Goal: Entertainment & Leisure: Consume media (video, audio)

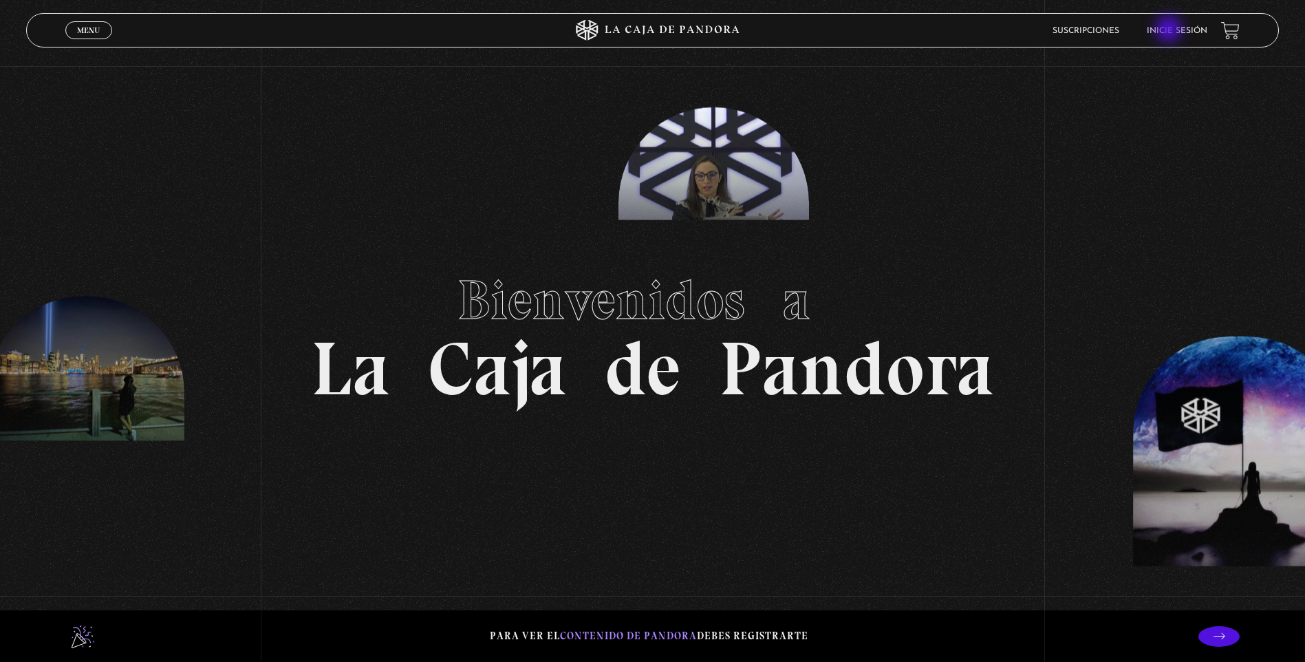
click at [1171, 30] on link "Inicie sesión" at bounding box center [1177, 31] width 61 height 8
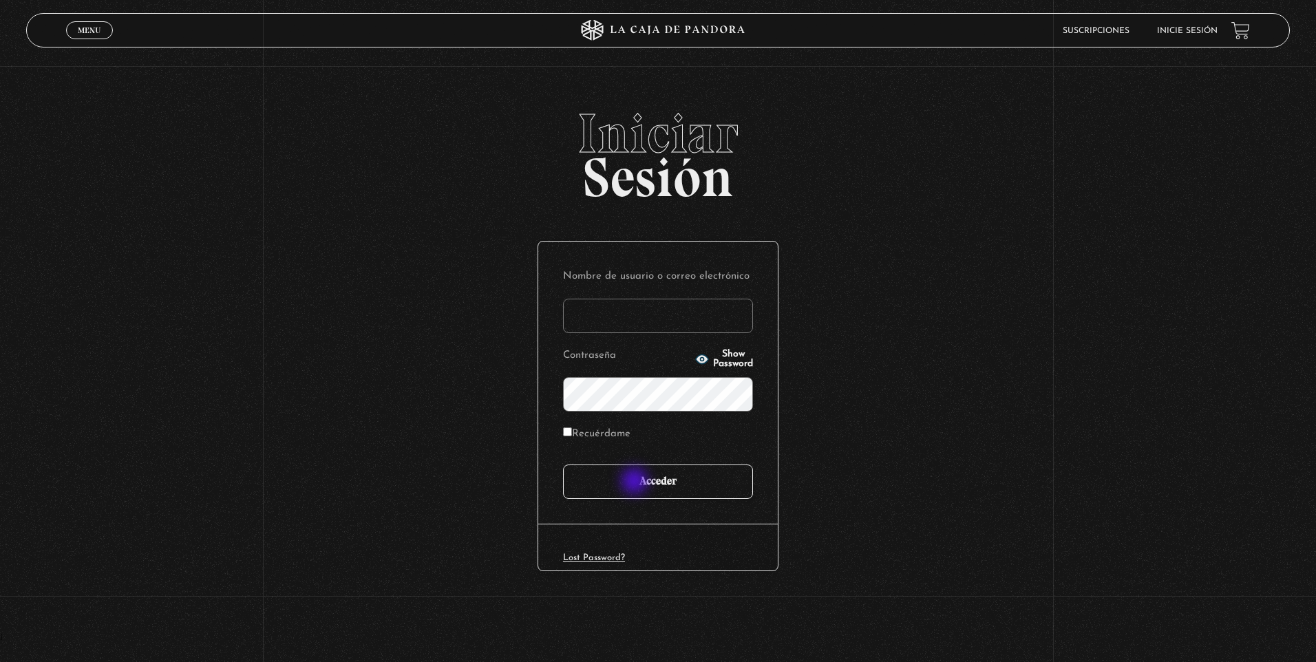
type input "nataliaj"
click at [636, 482] on input "Acceder" at bounding box center [658, 481] width 190 height 34
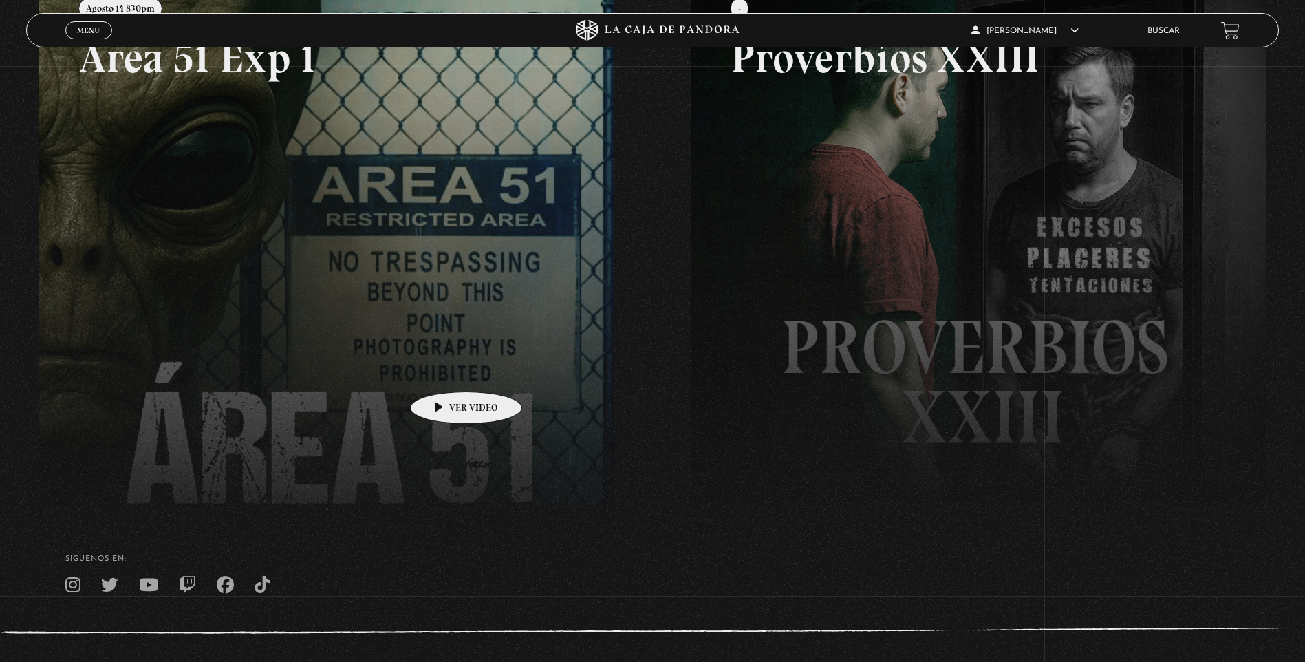
scroll to position [275, 0]
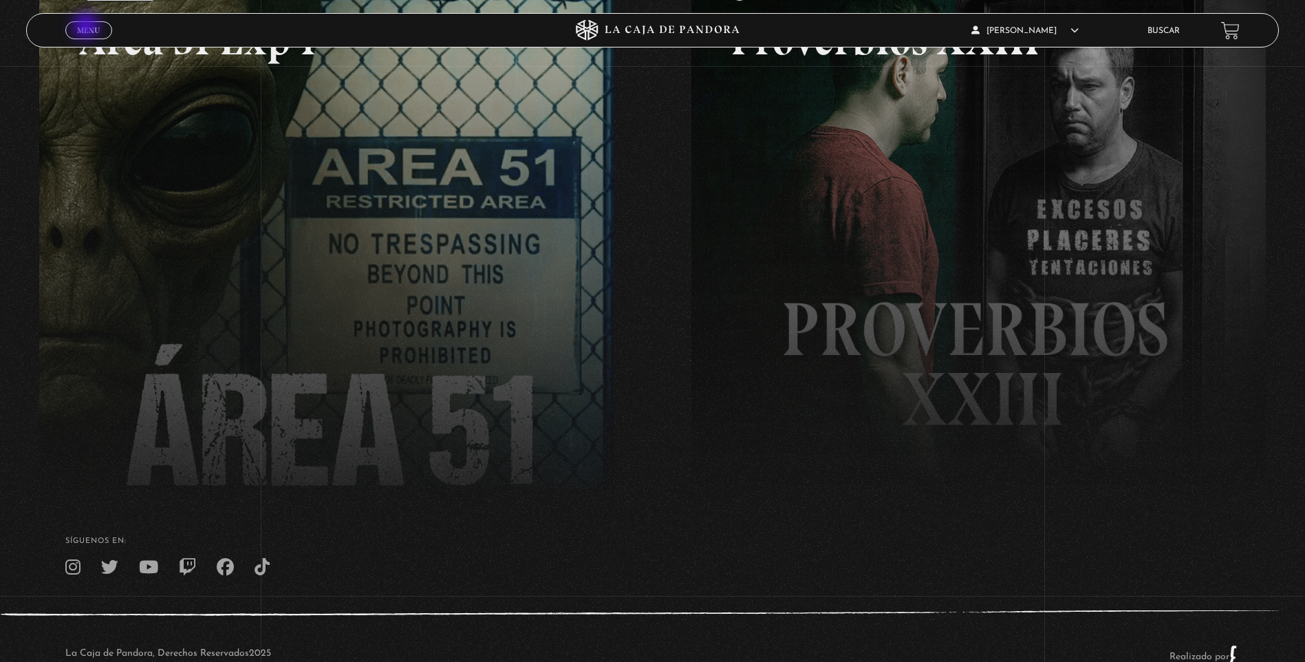
click at [87, 28] on span "Menu" at bounding box center [88, 30] width 23 height 8
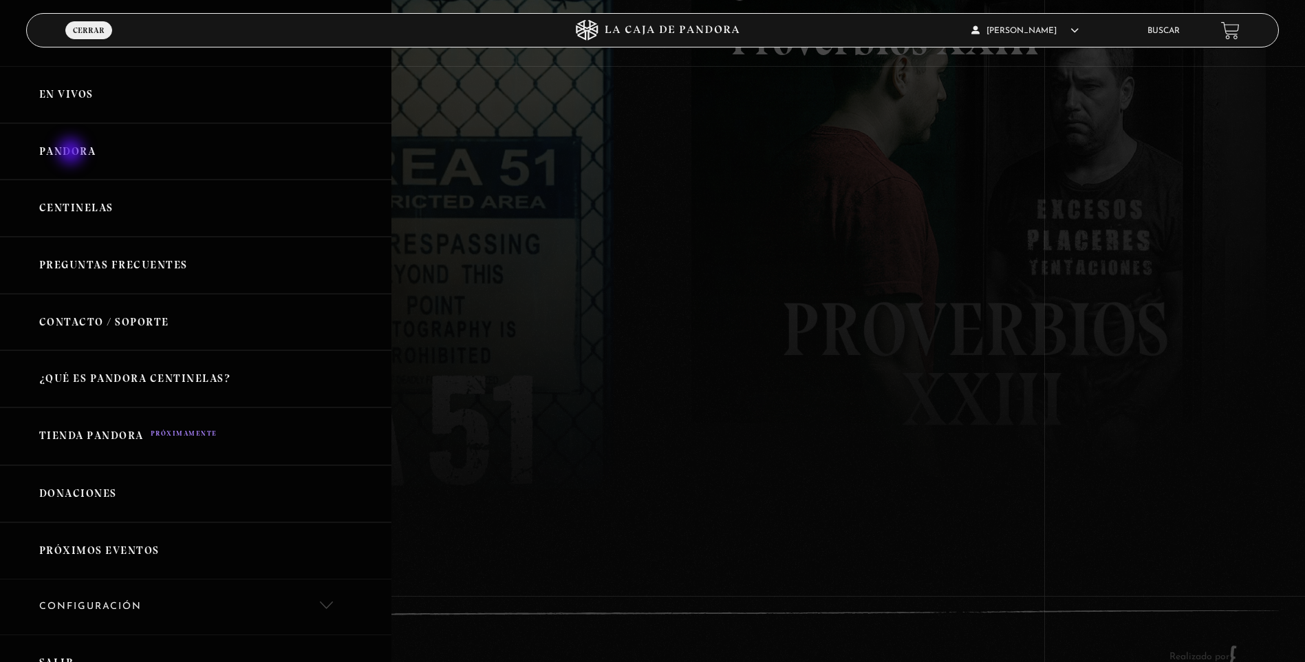
click at [72, 153] on link "Pandora" at bounding box center [196, 151] width 392 height 57
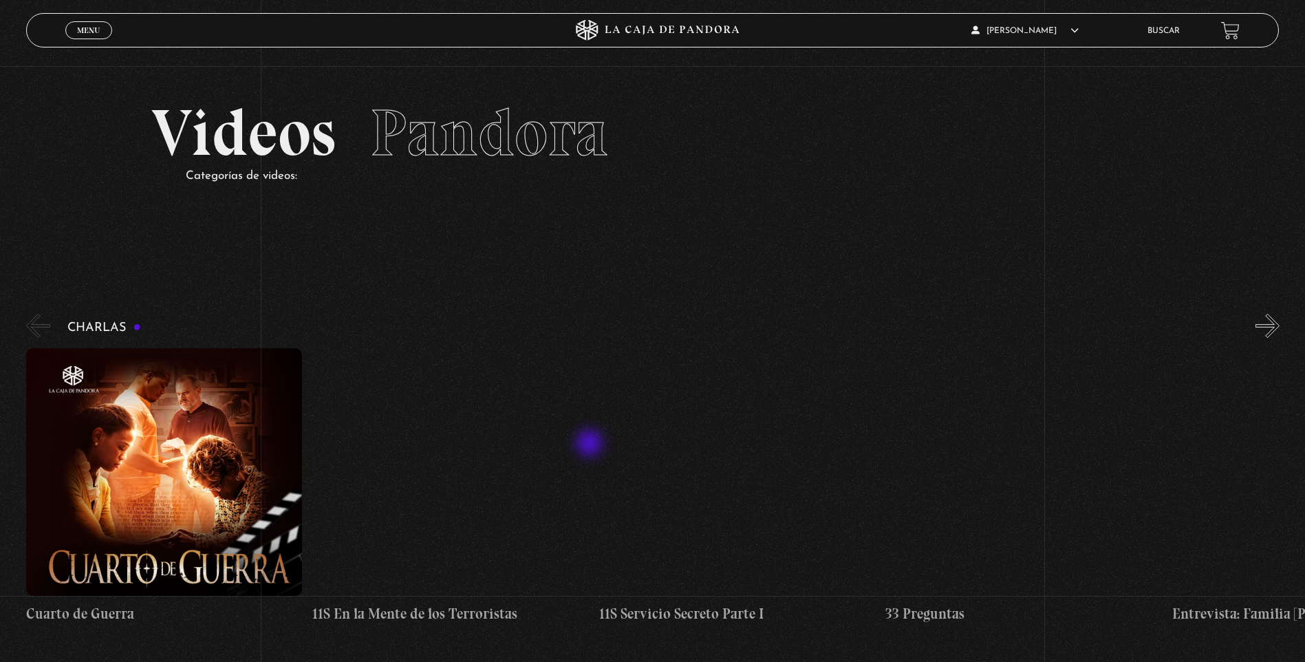
scroll to position [69, 0]
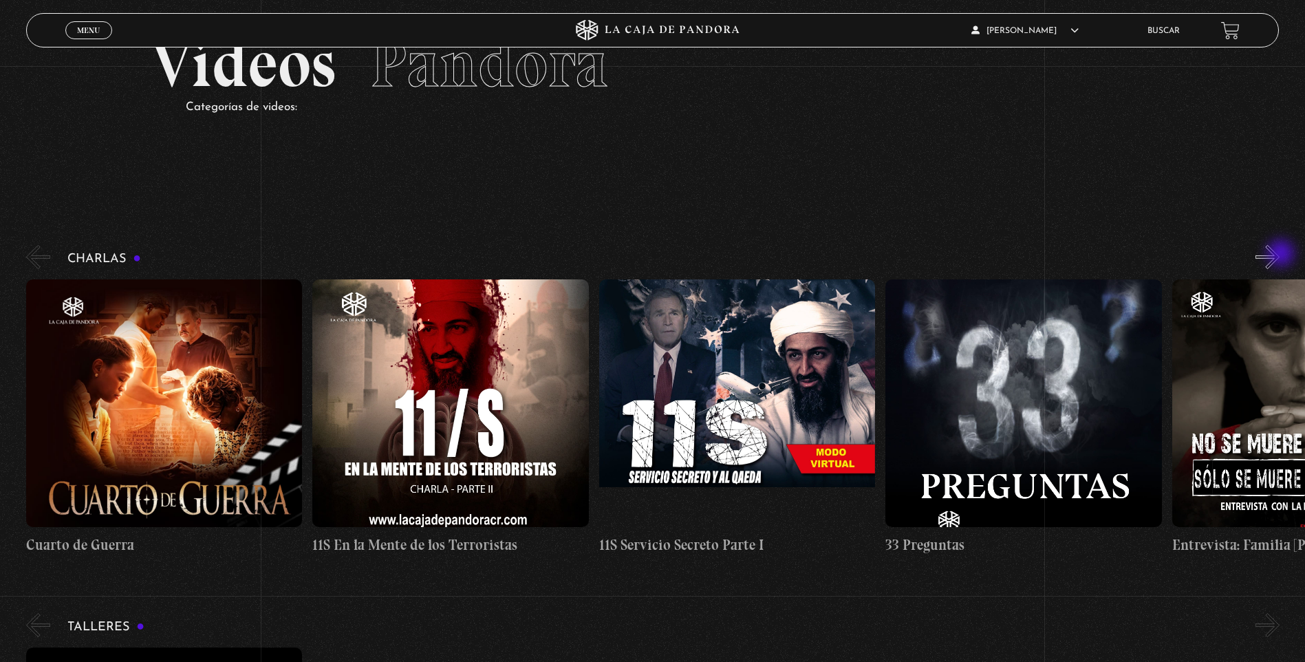
click at [1280, 255] on button "»" at bounding box center [1268, 257] width 24 height 24
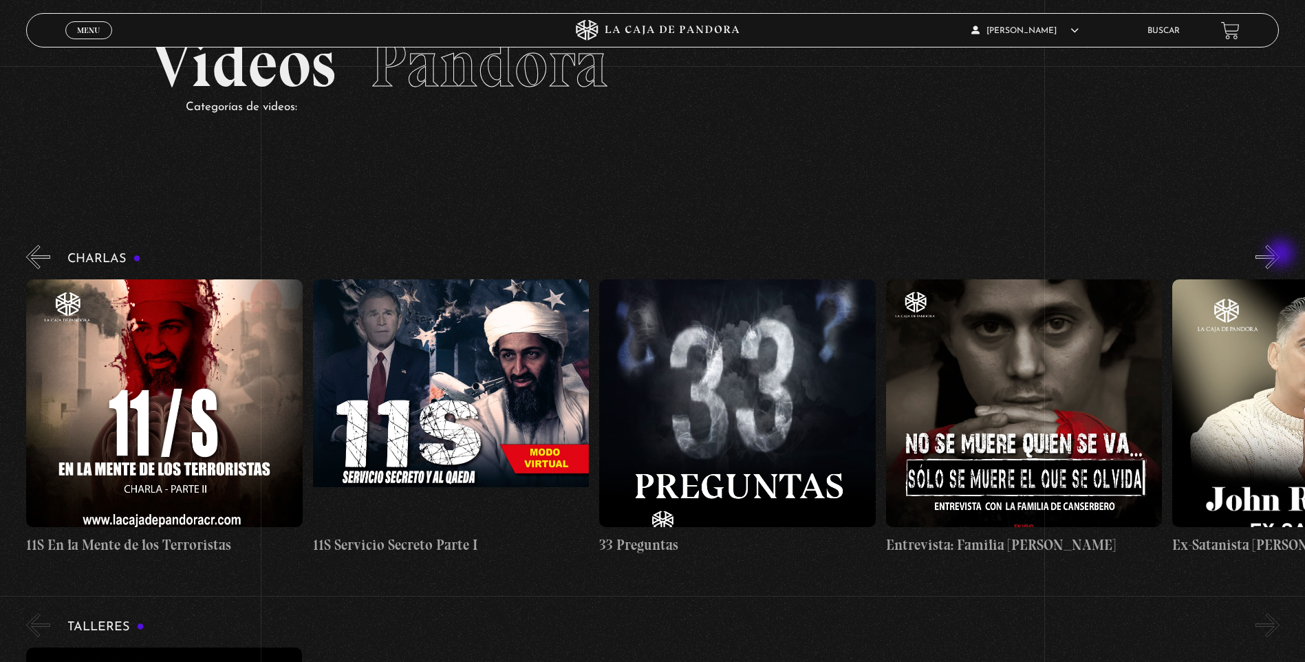
click at [1280, 255] on button "»" at bounding box center [1268, 257] width 24 height 24
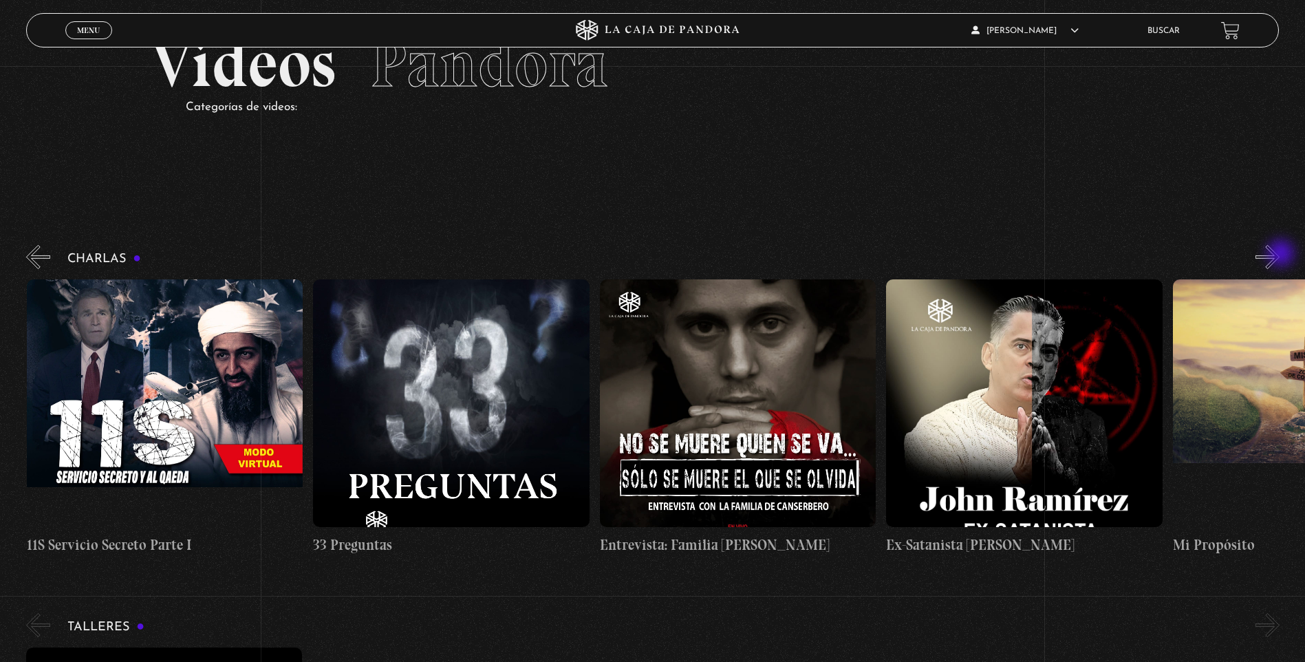
click at [1280, 255] on button "»" at bounding box center [1268, 257] width 24 height 24
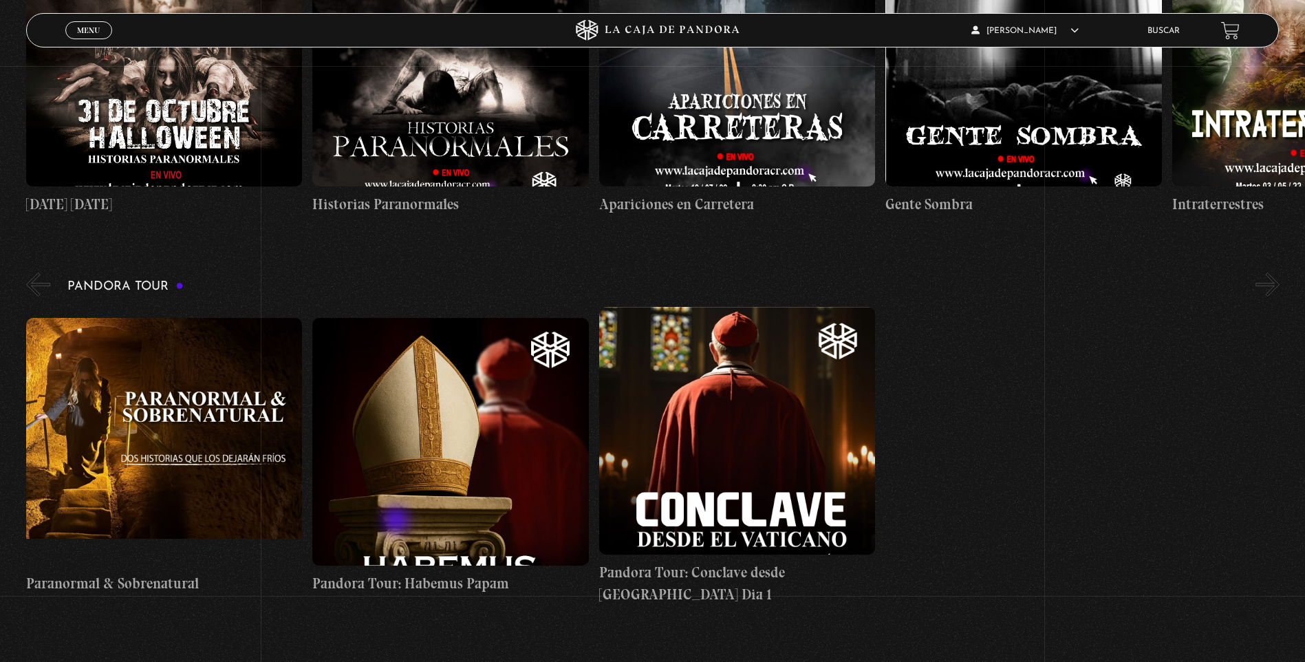
scroll to position [1720, 0]
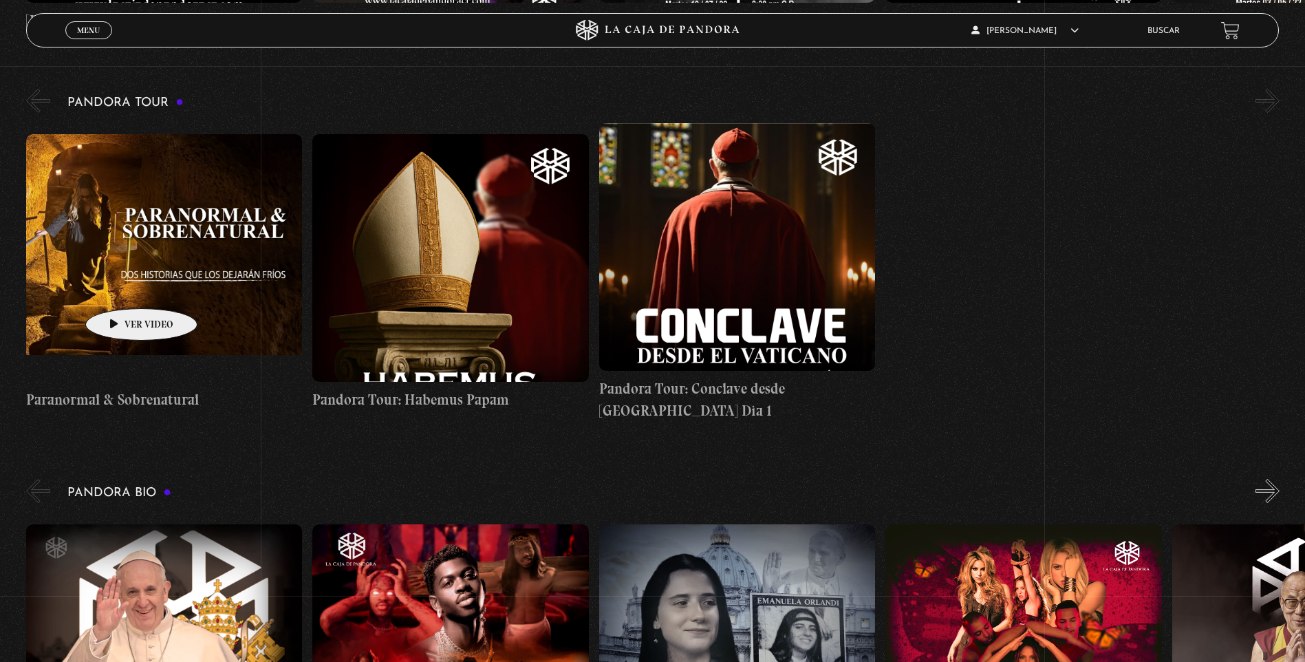
click at [120, 288] on figure at bounding box center [164, 258] width 276 height 248
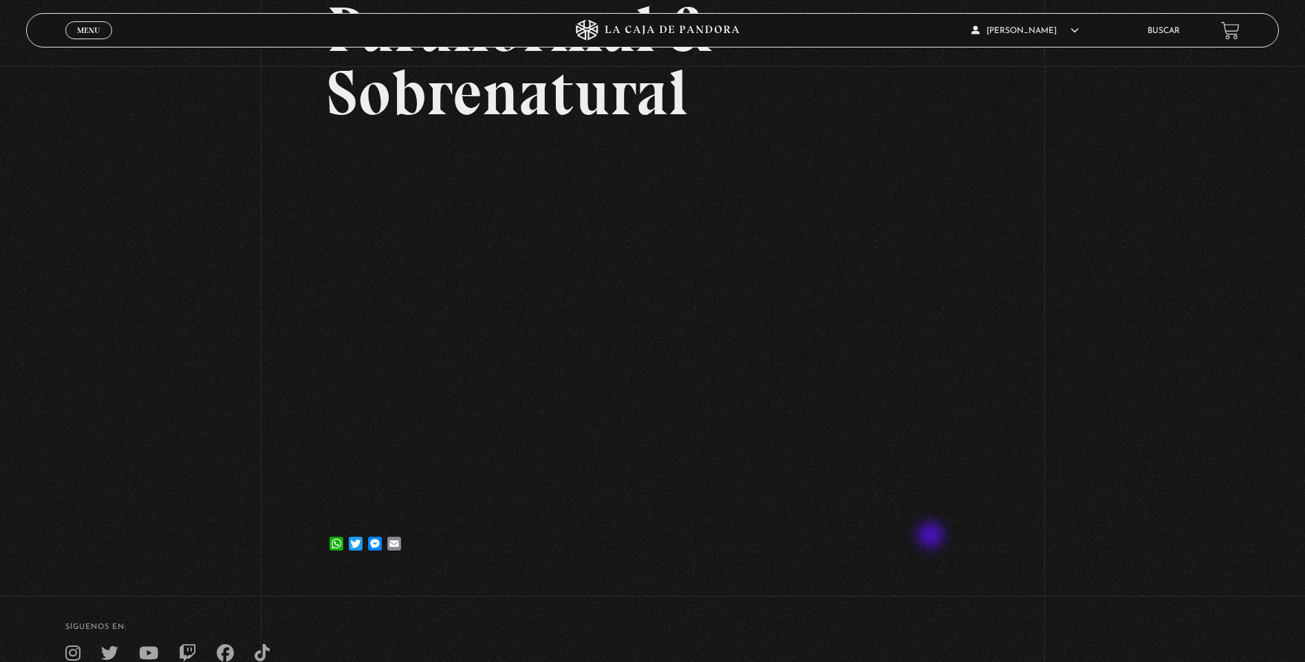
scroll to position [138, 0]
